Goal: Ask a question: Seek information or help from site administrators or community

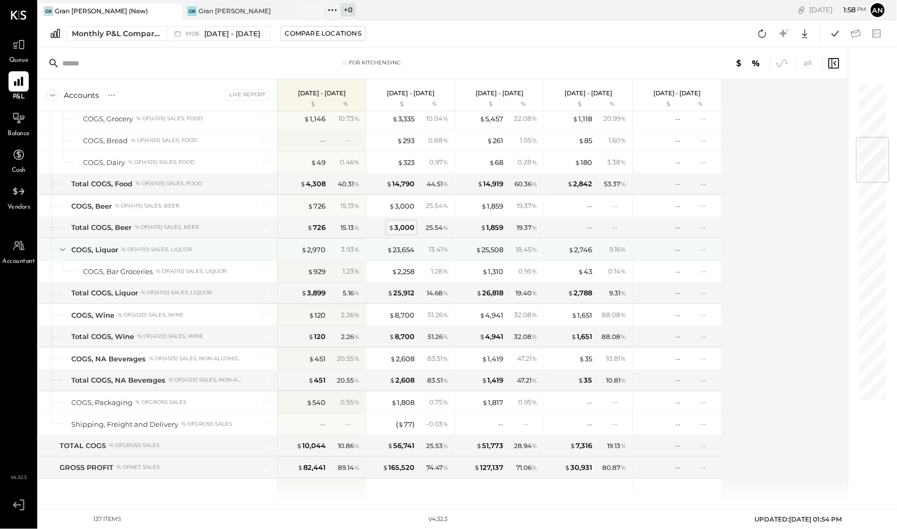
scroll to position [460, 0]
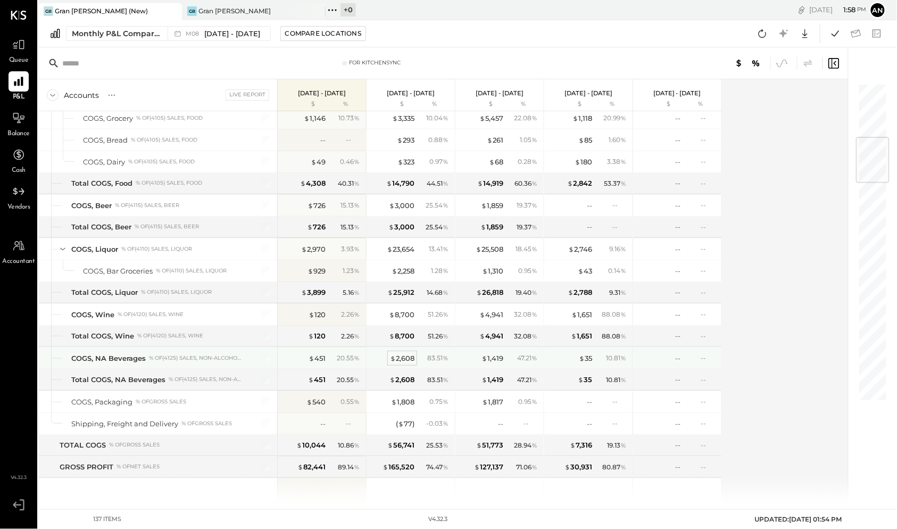
click at [405, 353] on div "$ 2,608" at bounding box center [402, 358] width 24 height 10
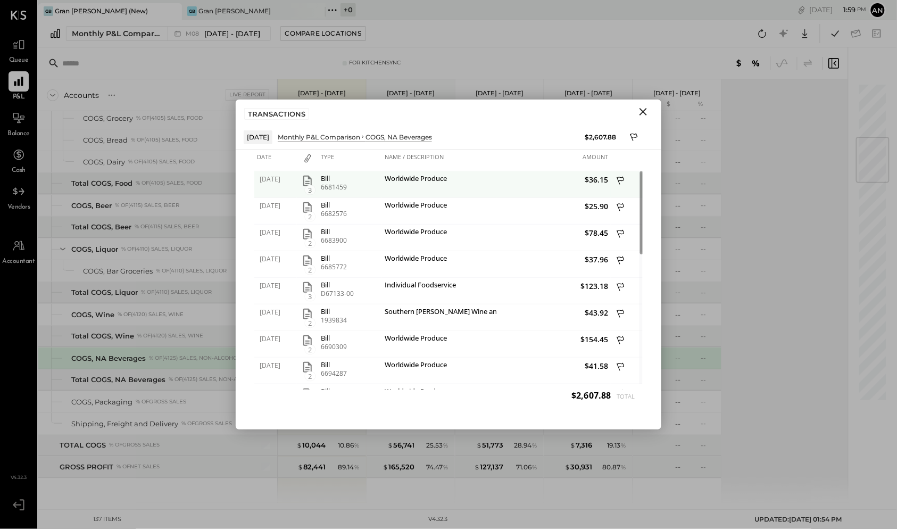
click at [310, 179] on icon "button" at bounding box center [307, 181] width 13 height 13
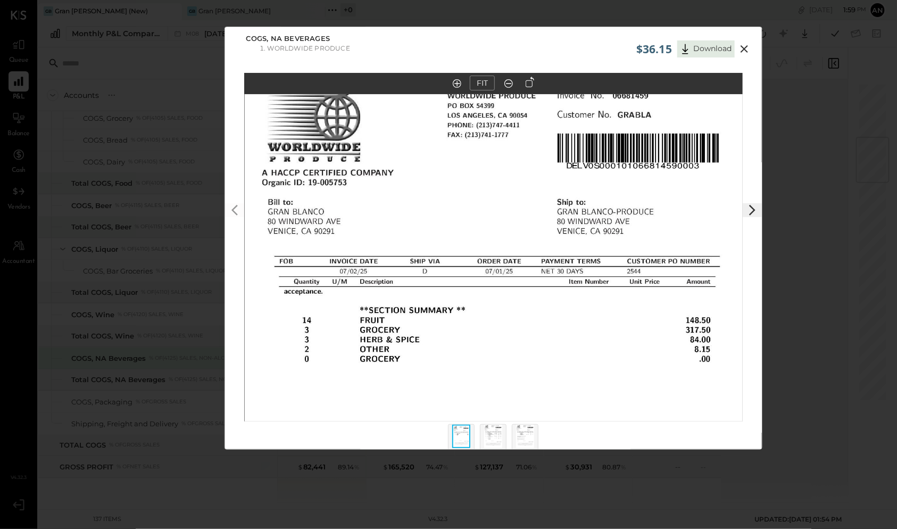
drag, startPoint x: 499, startPoint y: 218, endPoint x: 499, endPoint y: 377, distance: 159.1
click at [499, 377] on img at bounding box center [494, 392] width 499 height 646
click at [754, 208] on icon at bounding box center [752, 210] width 13 height 13
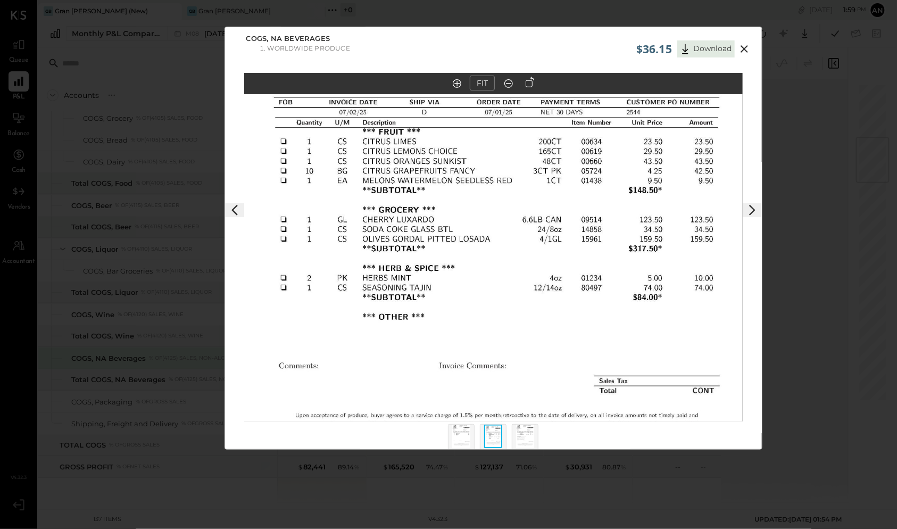
click at [754, 208] on icon at bounding box center [752, 210] width 13 height 13
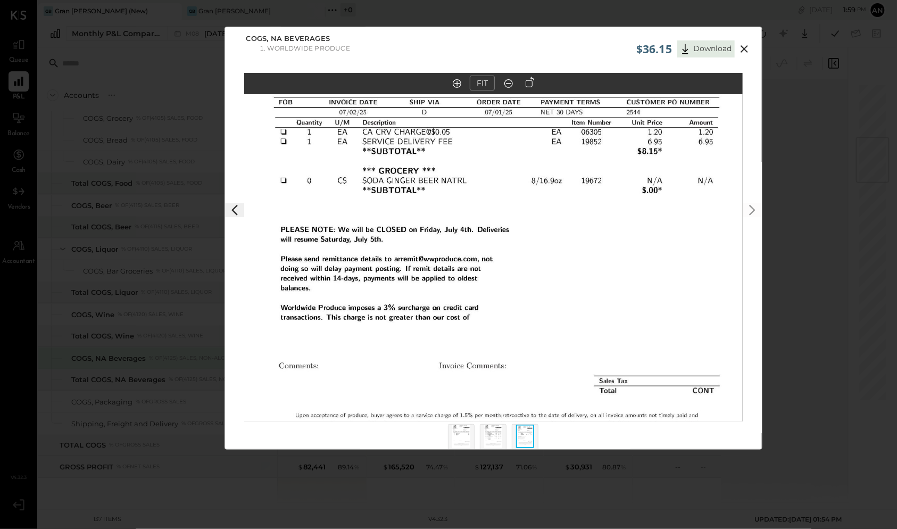
click at [744, 53] on icon at bounding box center [744, 49] width 13 height 13
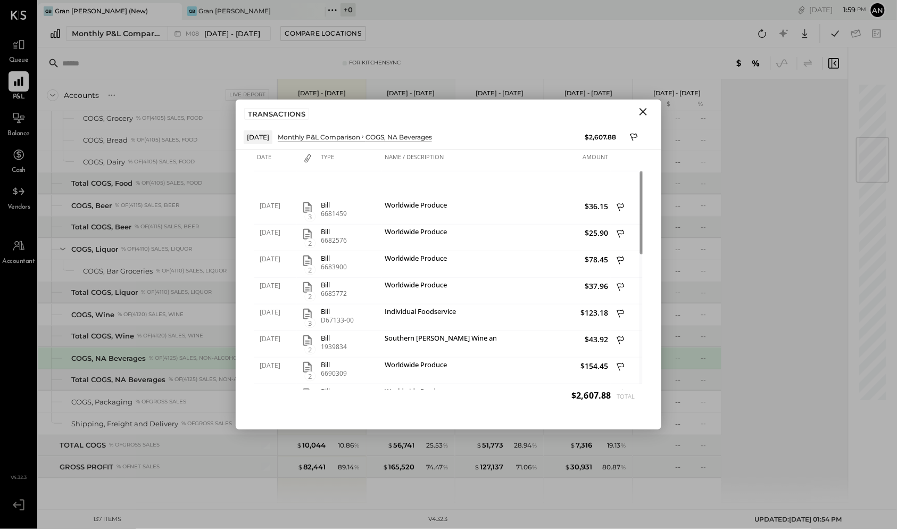
click at [639, 110] on icon "Close" at bounding box center [643, 111] width 13 height 13
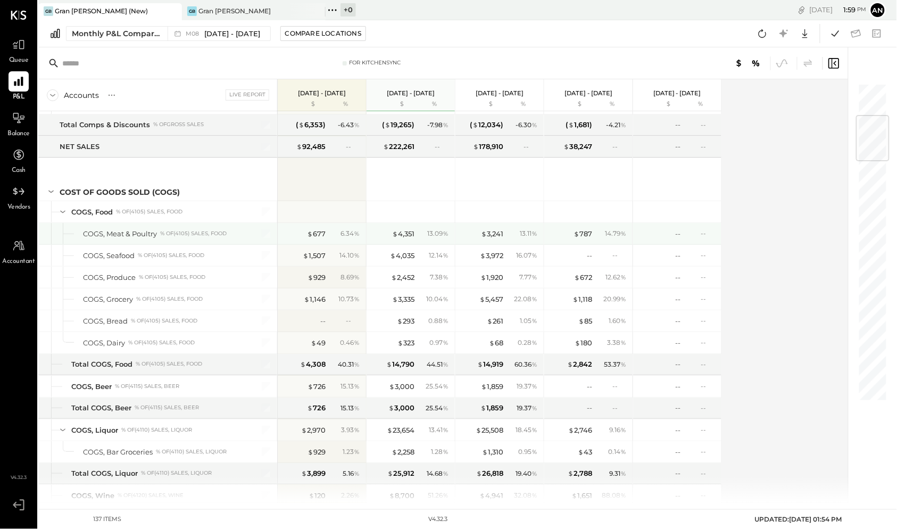
scroll to position [275, 0]
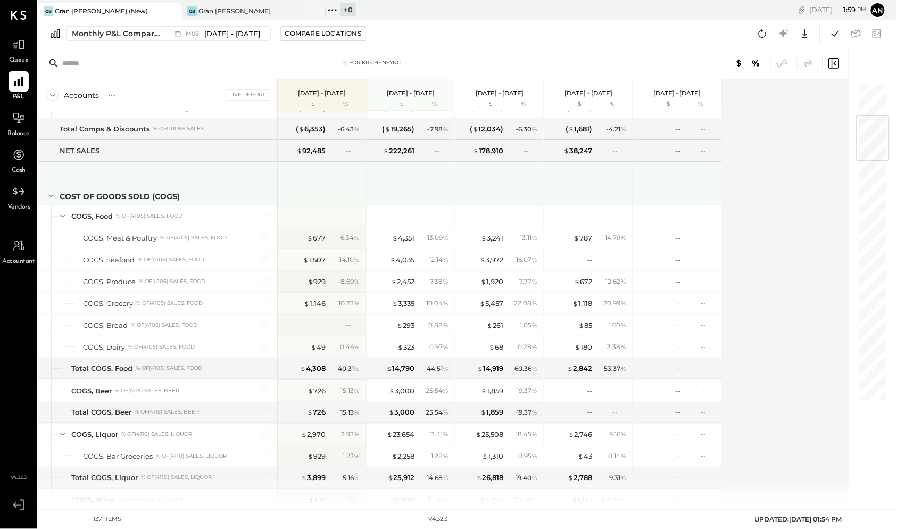
click at [50, 195] on icon at bounding box center [50, 196] width 5 height 3
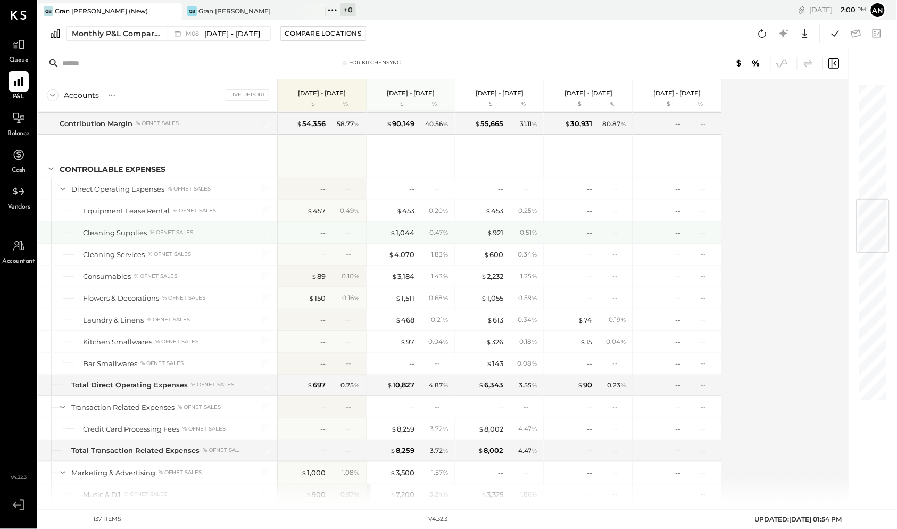
scroll to position [849, 0]
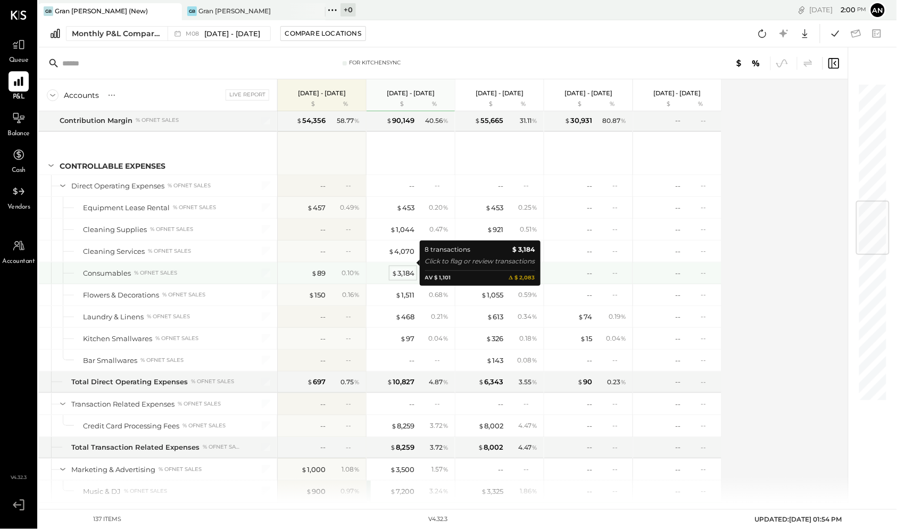
click at [401, 268] on div "$ 3,184" at bounding box center [403, 273] width 23 height 10
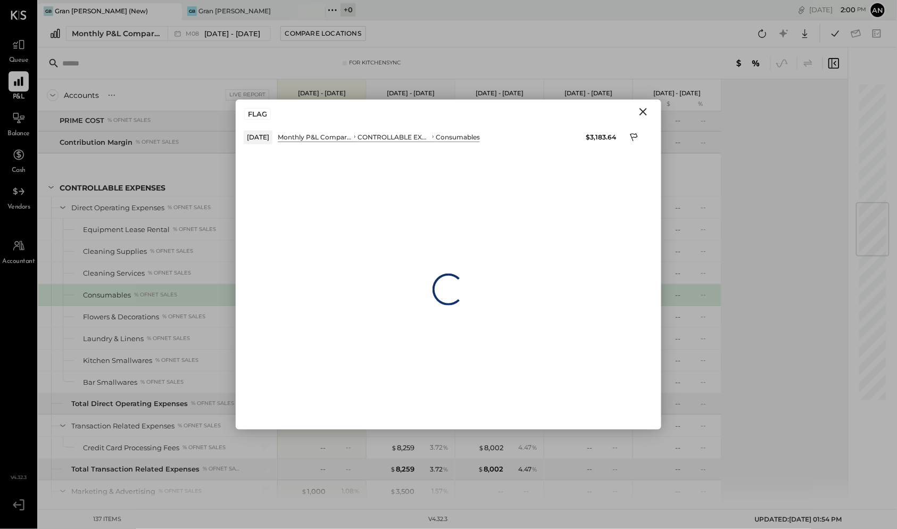
scroll to position [871, 0]
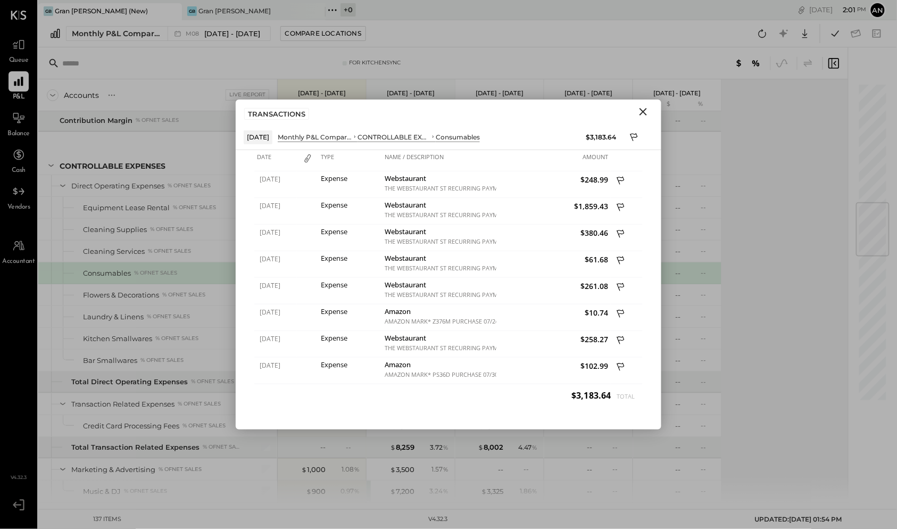
click at [645, 110] on icon "Close" at bounding box center [643, 111] width 7 height 7
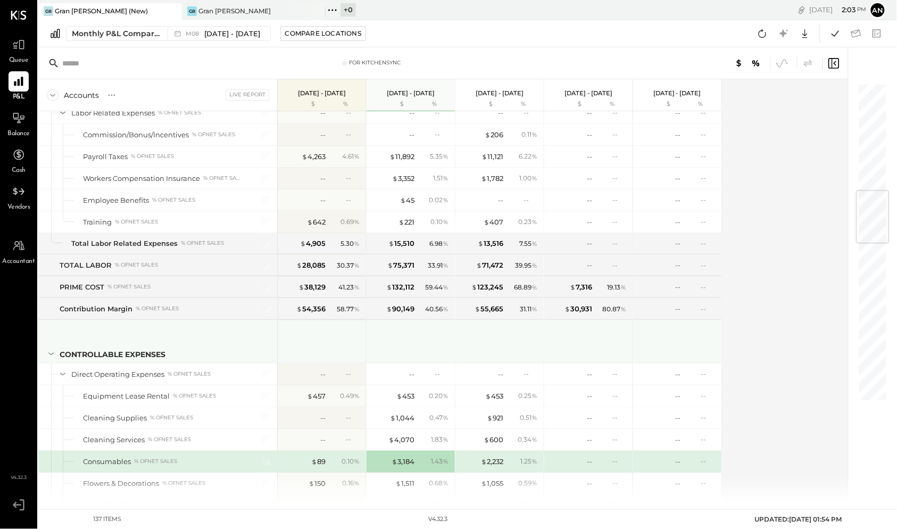
scroll to position [832, 0]
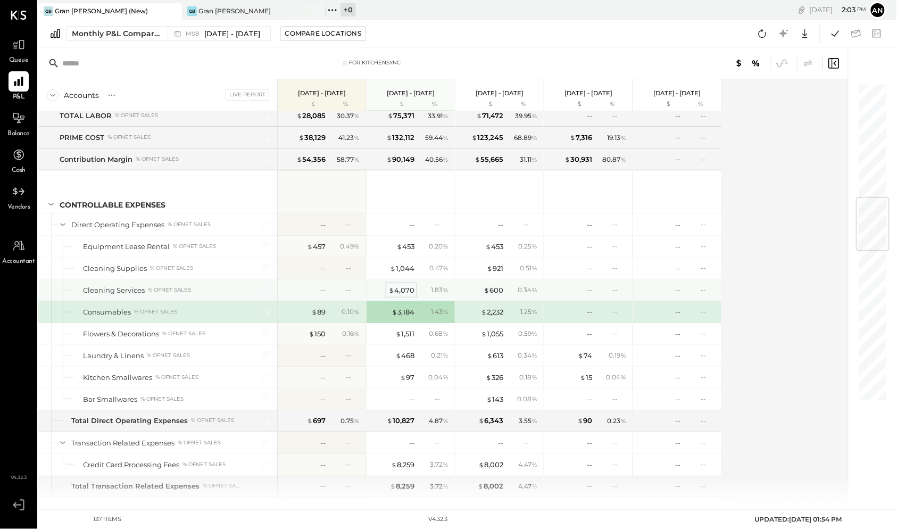
click at [401, 285] on div "$ 4,070" at bounding box center [401, 290] width 26 height 10
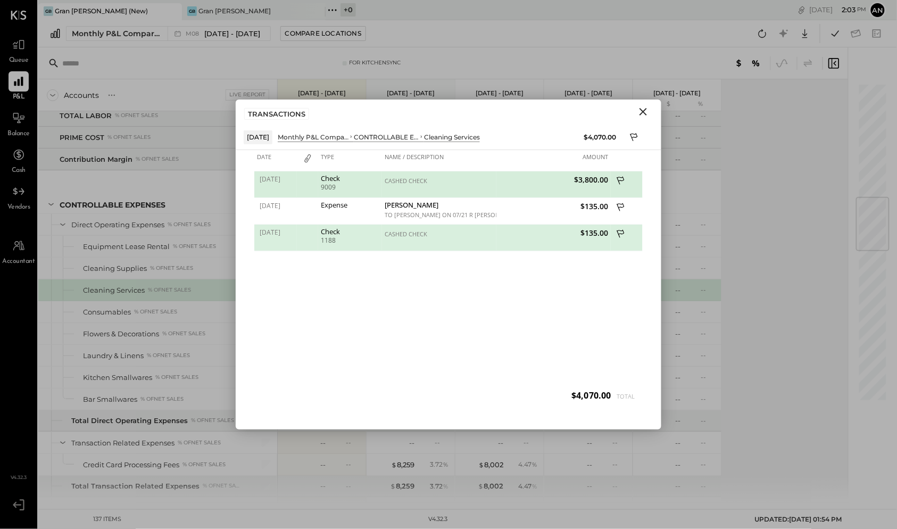
click at [330, 187] on div "9009" at bounding box center [350, 187] width 59 height 7
click at [400, 206] on div "[PERSON_NAME]" at bounding box center [439, 206] width 109 height 10
click at [275, 206] on span "[DATE]" at bounding box center [277, 205] width 35 height 9
click at [644, 112] on icon "Close" at bounding box center [643, 111] width 7 height 7
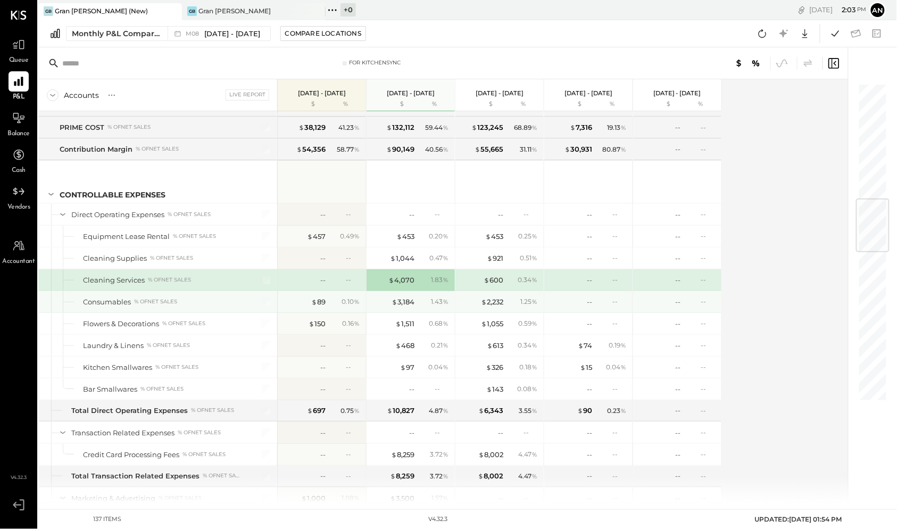
scroll to position [843, 0]
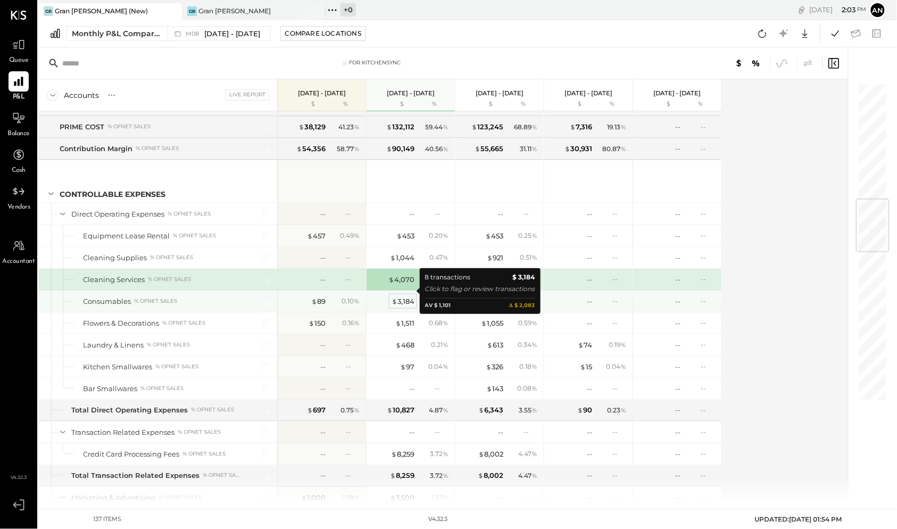
click at [403, 296] on div "$ 3,184" at bounding box center [403, 301] width 23 height 10
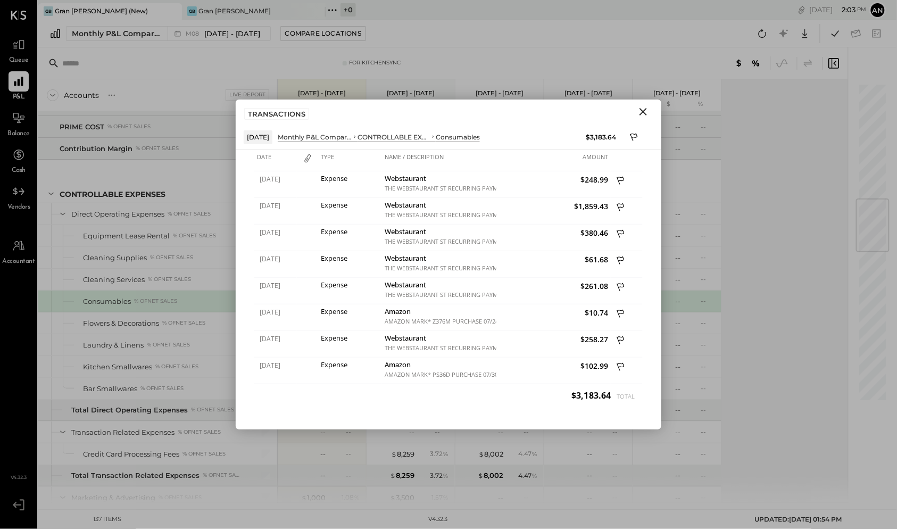
click at [642, 111] on icon "Close" at bounding box center [643, 111] width 7 height 7
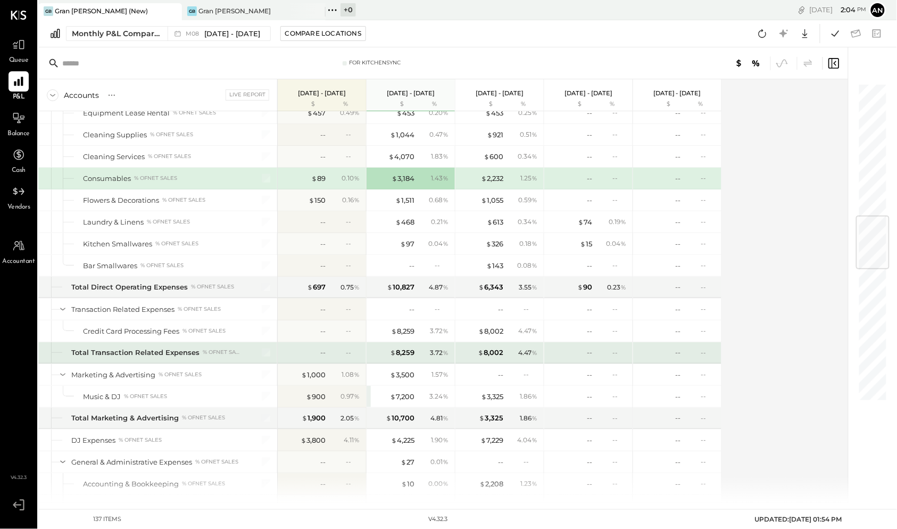
scroll to position [968, 0]
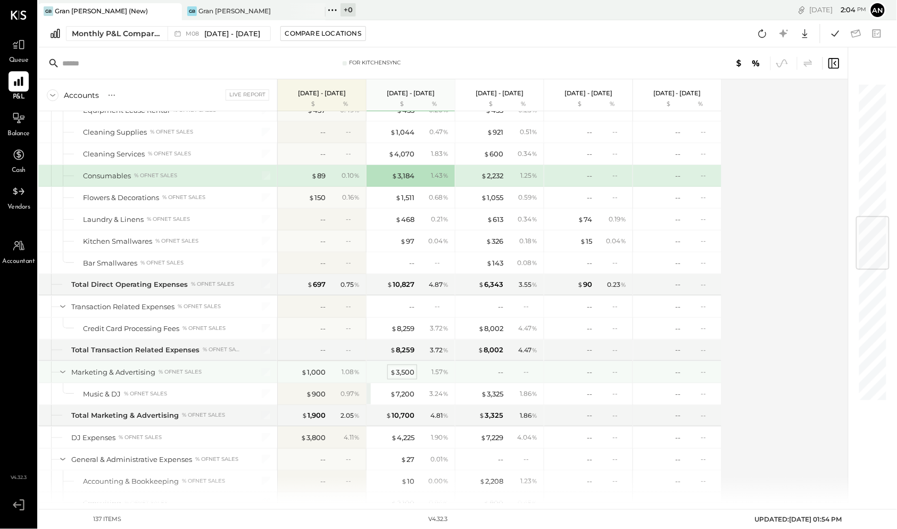
click at [397, 367] on div "$ 3,500" at bounding box center [402, 372] width 24 height 10
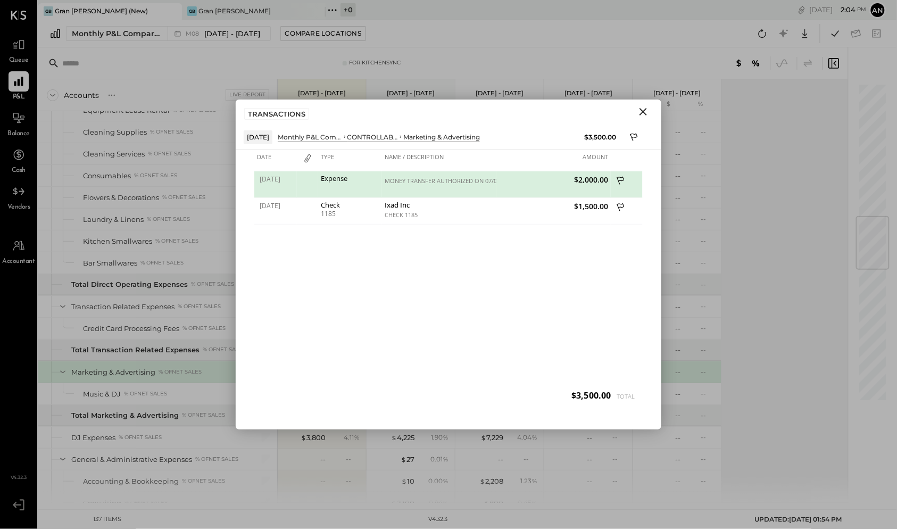
click at [642, 110] on icon "Close" at bounding box center [643, 111] width 7 height 7
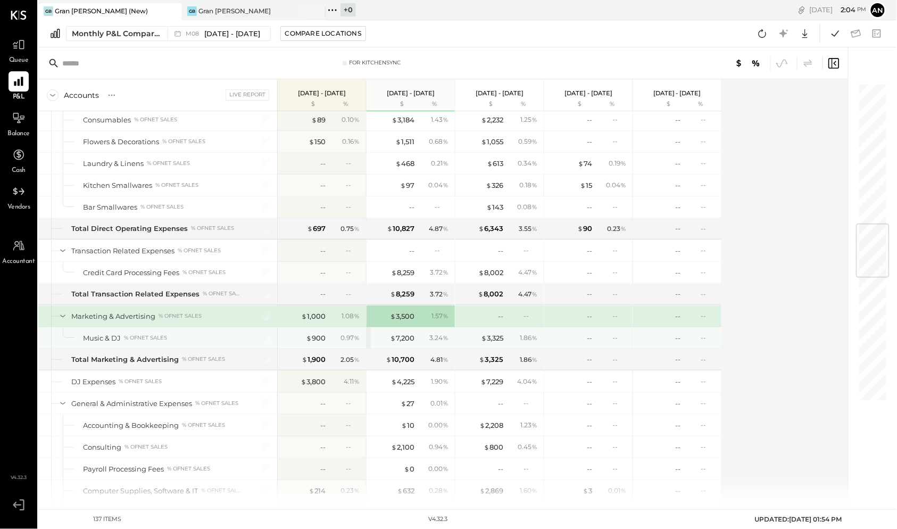
scroll to position [1025, 0]
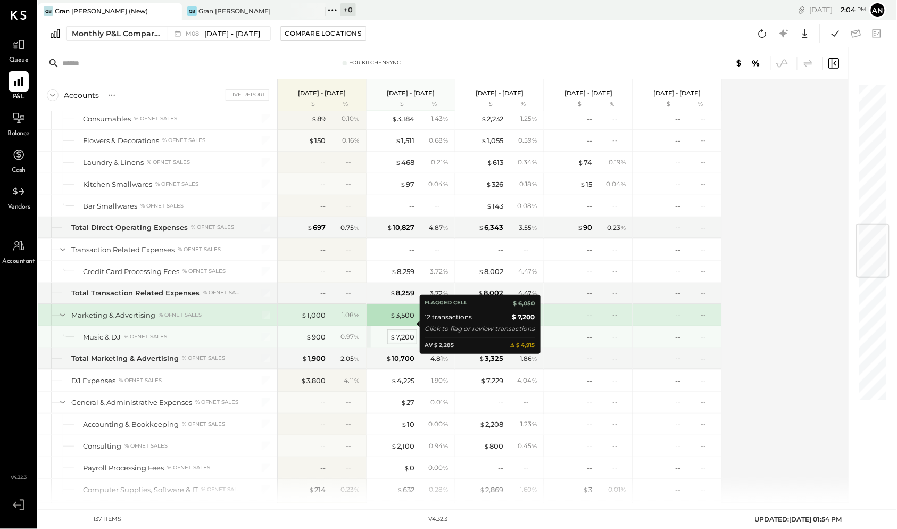
click at [400, 332] on div "$ 7,200" at bounding box center [402, 337] width 24 height 10
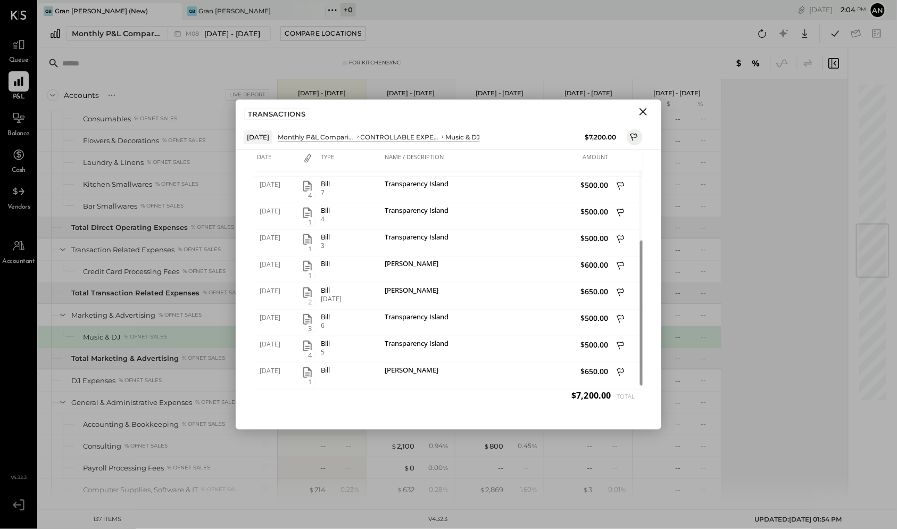
click at [641, 113] on icon "Close" at bounding box center [643, 111] width 7 height 7
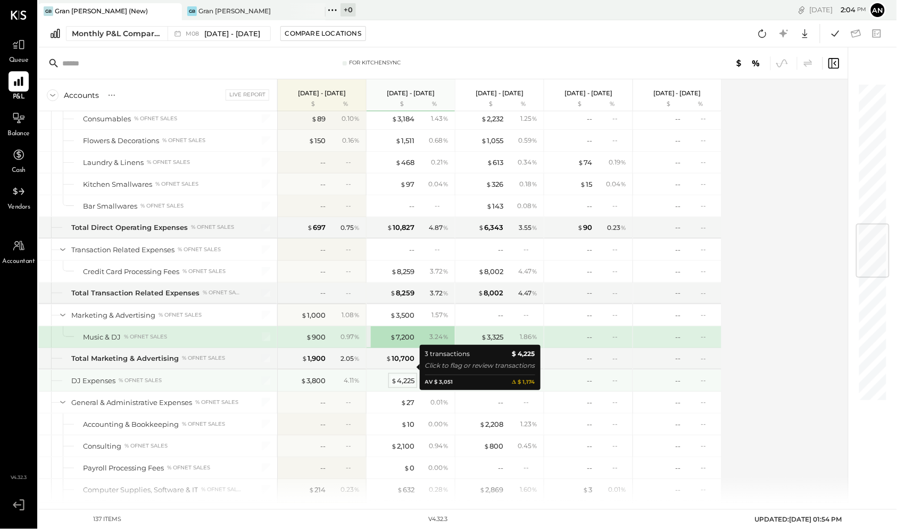
click at [401, 376] on div "$ 4,225" at bounding box center [402, 381] width 23 height 10
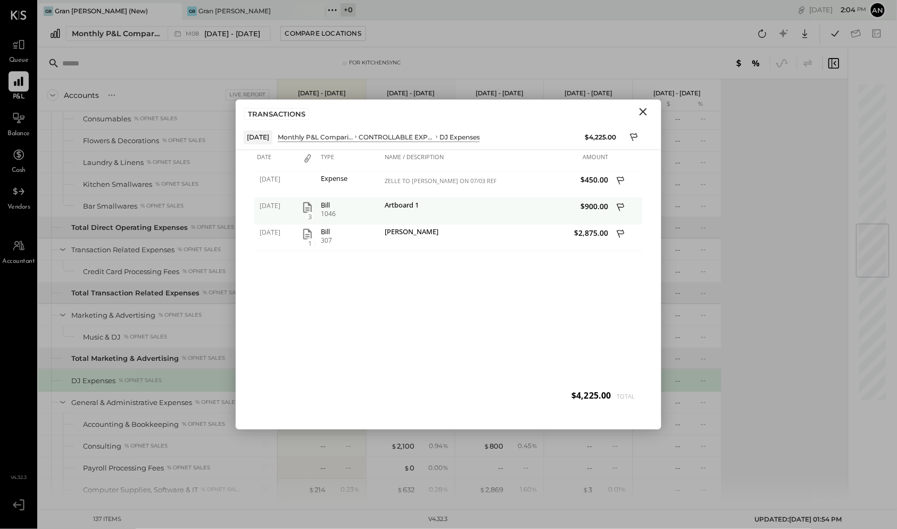
click at [308, 205] on icon "button" at bounding box center [307, 207] width 13 height 13
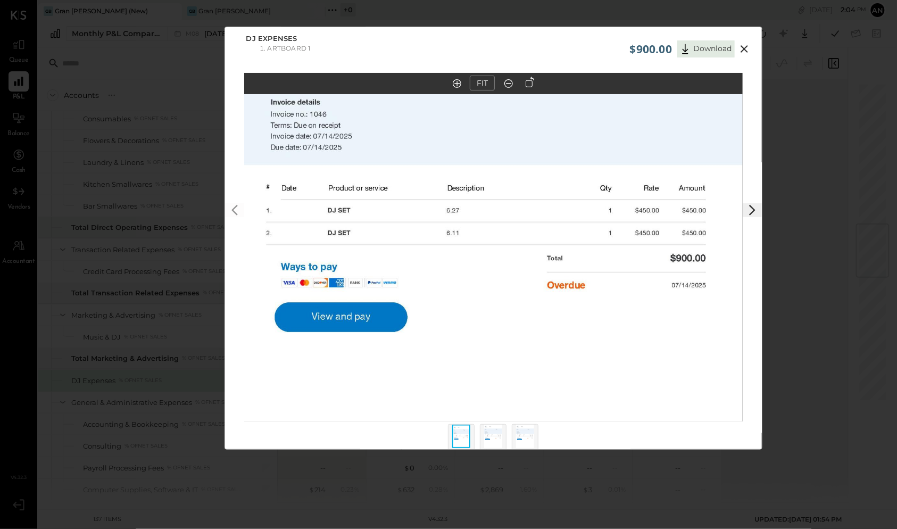
scroll to position [11, 0]
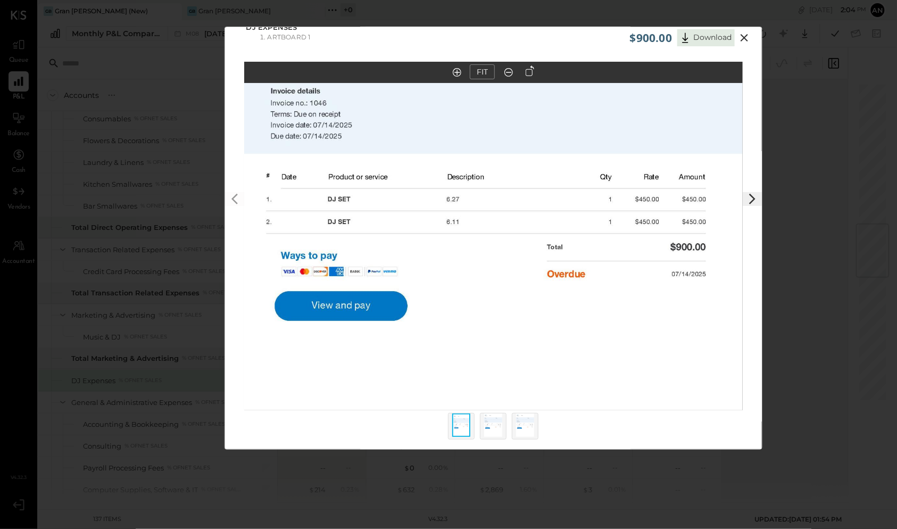
click at [746, 38] on icon at bounding box center [744, 37] width 13 height 13
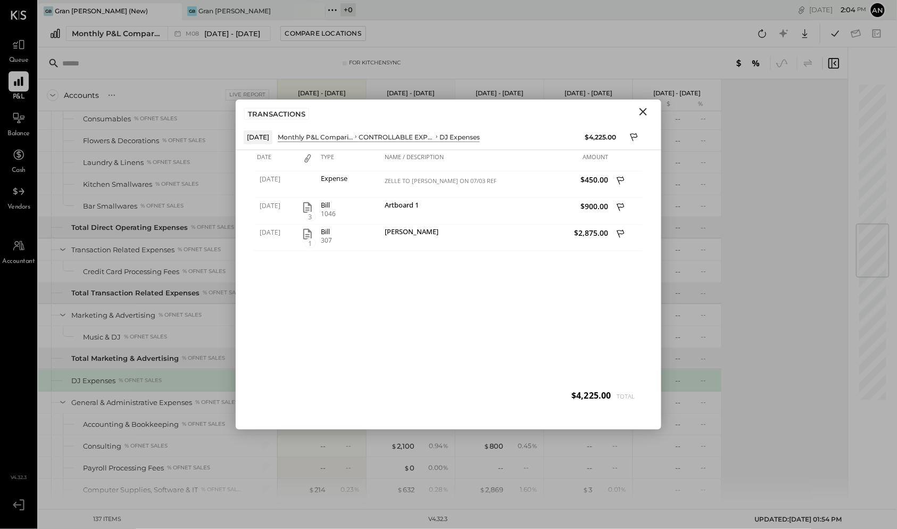
click at [641, 112] on icon "Close" at bounding box center [643, 111] width 13 height 13
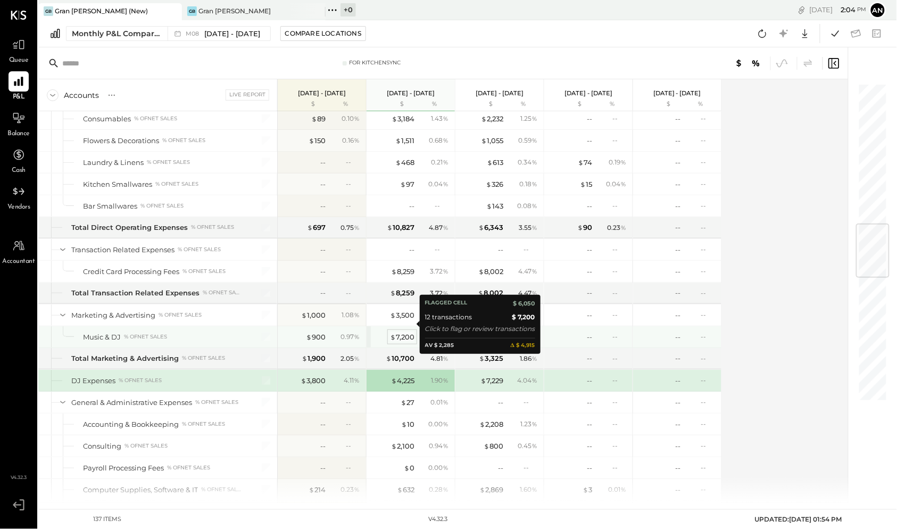
click at [396, 332] on div "$ 7,200" at bounding box center [402, 337] width 24 height 10
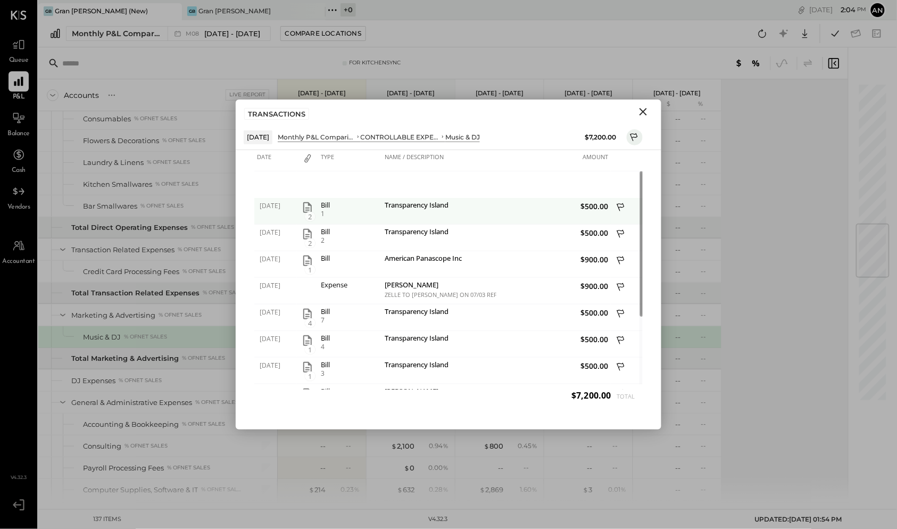
click at [624, 206] on icon at bounding box center [622, 208] width 10 height 13
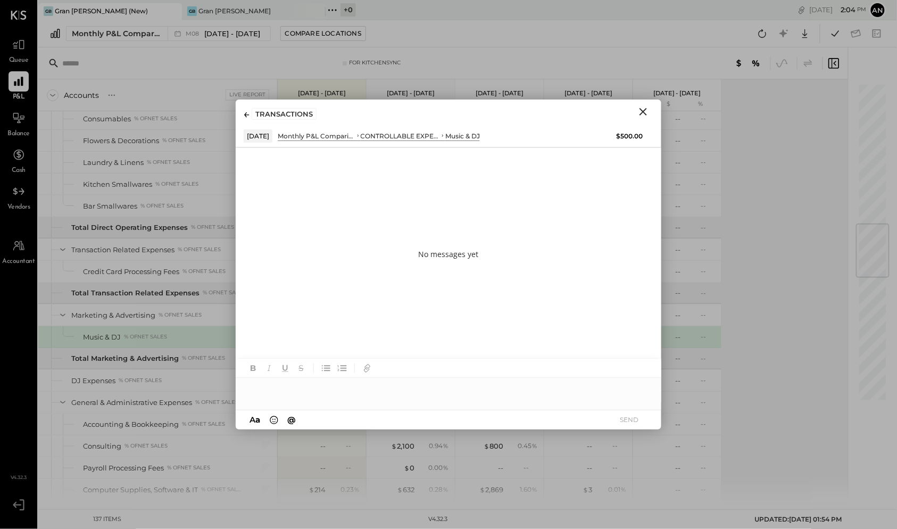
click at [365, 395] on div at bounding box center [449, 388] width 426 height 21
click at [633, 421] on button "SEND" at bounding box center [629, 419] width 43 height 14
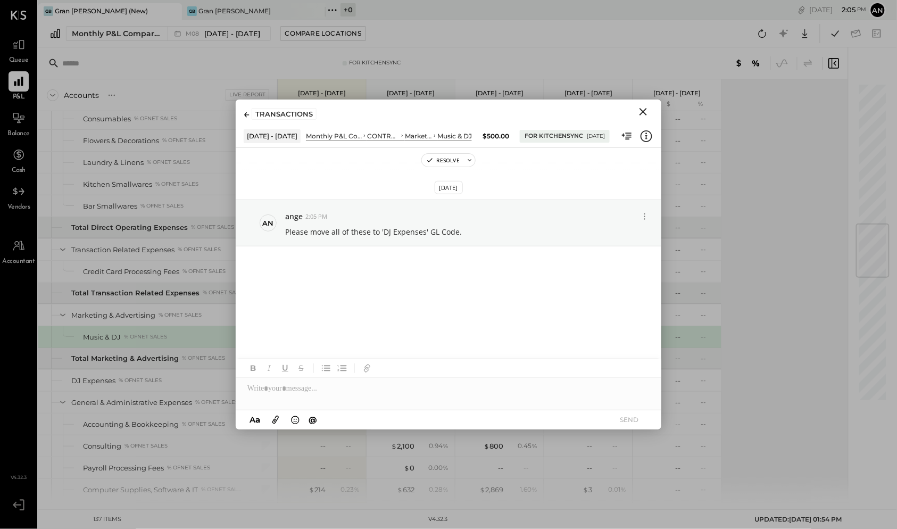
click at [647, 113] on icon "Close" at bounding box center [643, 111] width 13 height 13
